Goal: Transaction & Acquisition: Book appointment/travel/reservation

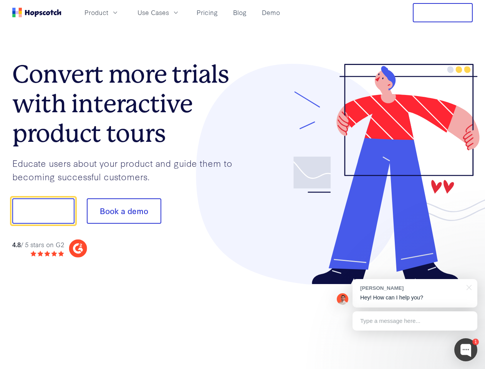
click at [243, 184] on div at bounding box center [358, 174] width 230 height 221
click at [108, 12] on span "Product" at bounding box center [96, 13] width 24 height 10
click at [169, 12] on span "Use Cases" at bounding box center [152, 13] width 31 height 10
click at [443, 13] on button "Free Trial" at bounding box center [443, 12] width 60 height 19
click at [43, 211] on button "Show me!" at bounding box center [43, 210] width 62 height 25
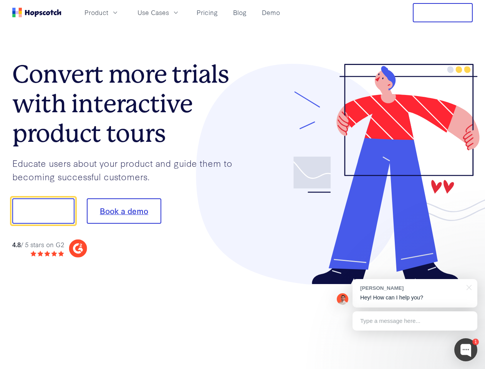
click at [124, 211] on button "Book a demo" at bounding box center [124, 210] width 75 height 25
click at [466, 349] on div at bounding box center [465, 349] width 23 height 23
click at [415, 293] on div "[PERSON_NAME] Hey! How can I help you?" at bounding box center [415, 293] width 125 height 28
click at [468, 286] on div at bounding box center [405, 210] width 144 height 256
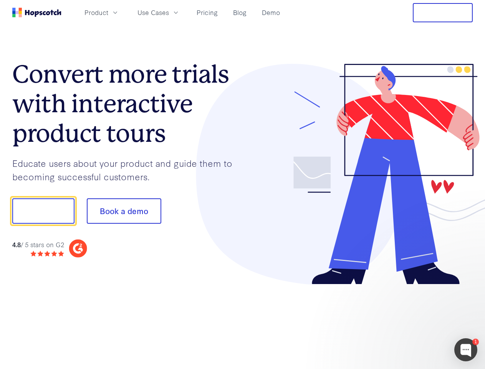
click at [415, 321] on div at bounding box center [405, 261] width 144 height 153
